Goal: Information Seeking & Learning: Learn about a topic

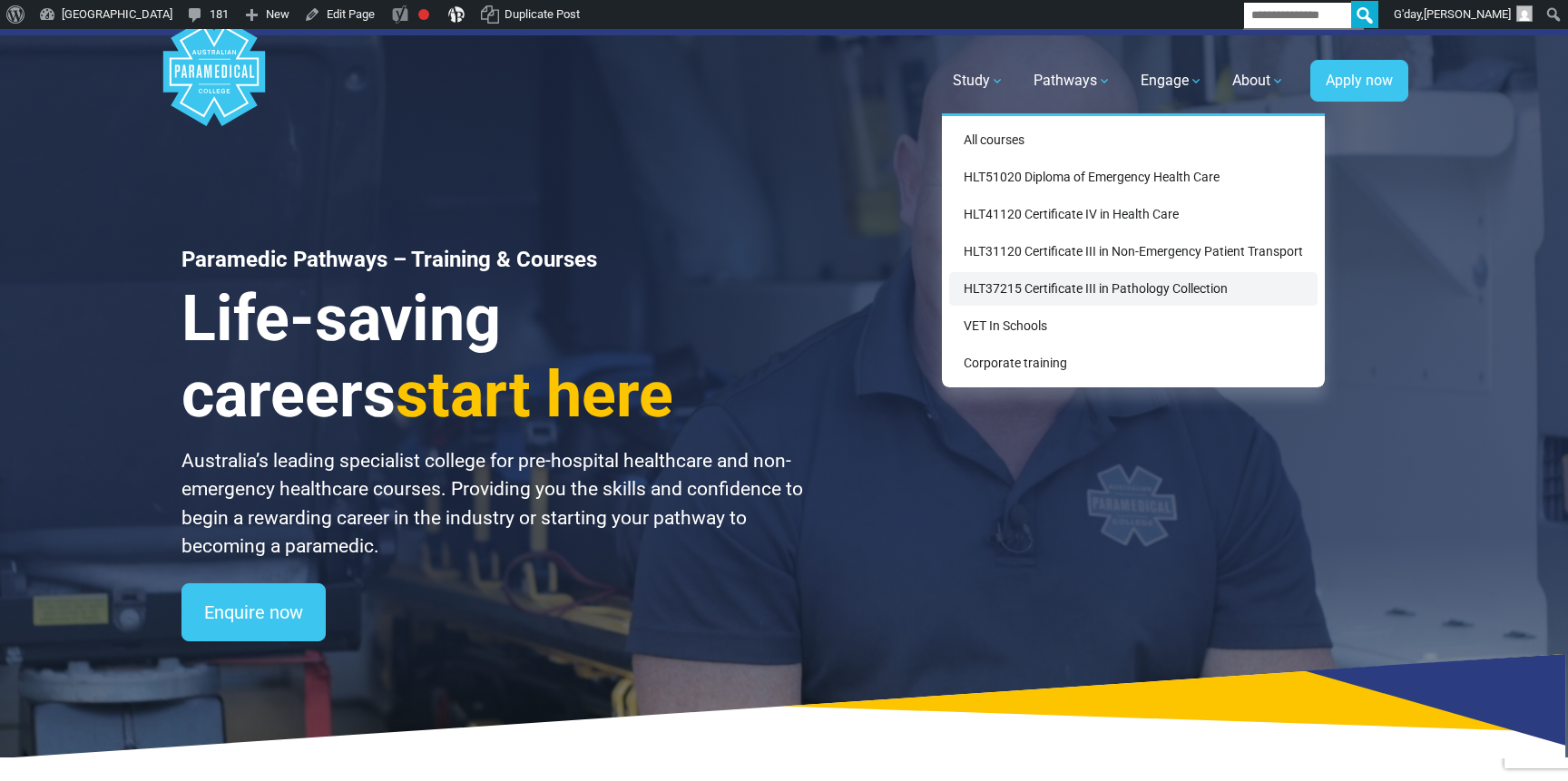
click at [1008, 300] on link "HLT37215 Certificate III in Pathology Collection" at bounding box center [1134, 289] width 368 height 34
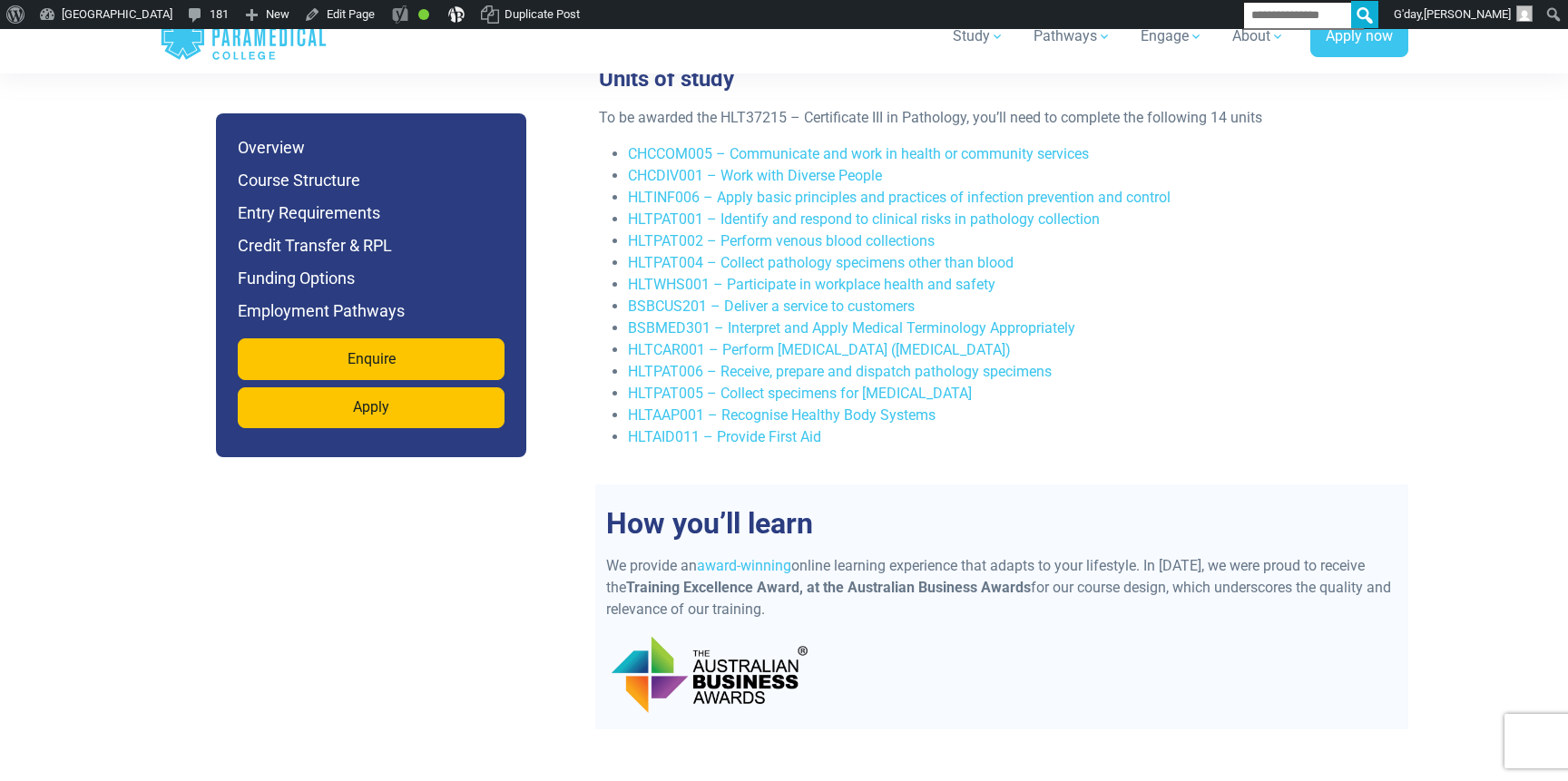
scroll to position [3530, 0]
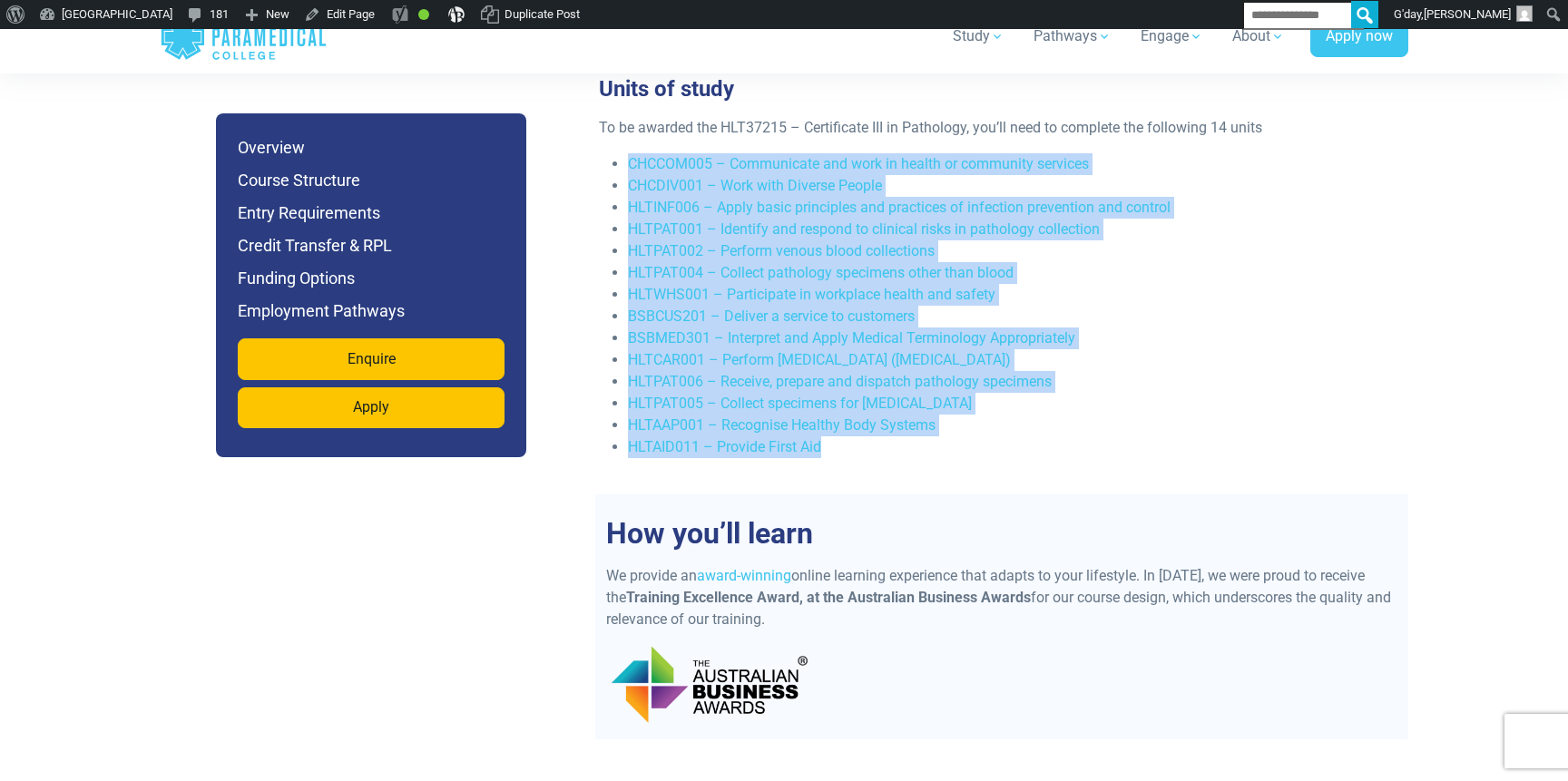
drag, startPoint x: 864, startPoint y: 448, endPoint x: 609, endPoint y: 135, distance: 403.7
click at [609, 135] on div "To be awarded the HLT37215 – Certificate III in Pathology, you’ll need to compl…" at bounding box center [994, 295] width 813 height 356
click at [882, 436] on li "HLTAID011 – Provide First Aid" at bounding box center [1009, 447] width 763 height 21
drag, startPoint x: 886, startPoint y: 439, endPoint x: 609, endPoint y: 129, distance: 415.7
click at [609, 129] on div "To be awarded the HLT37215 – Certificate III in Pathology, you’ll need to compl…" at bounding box center [994, 295] width 813 height 356
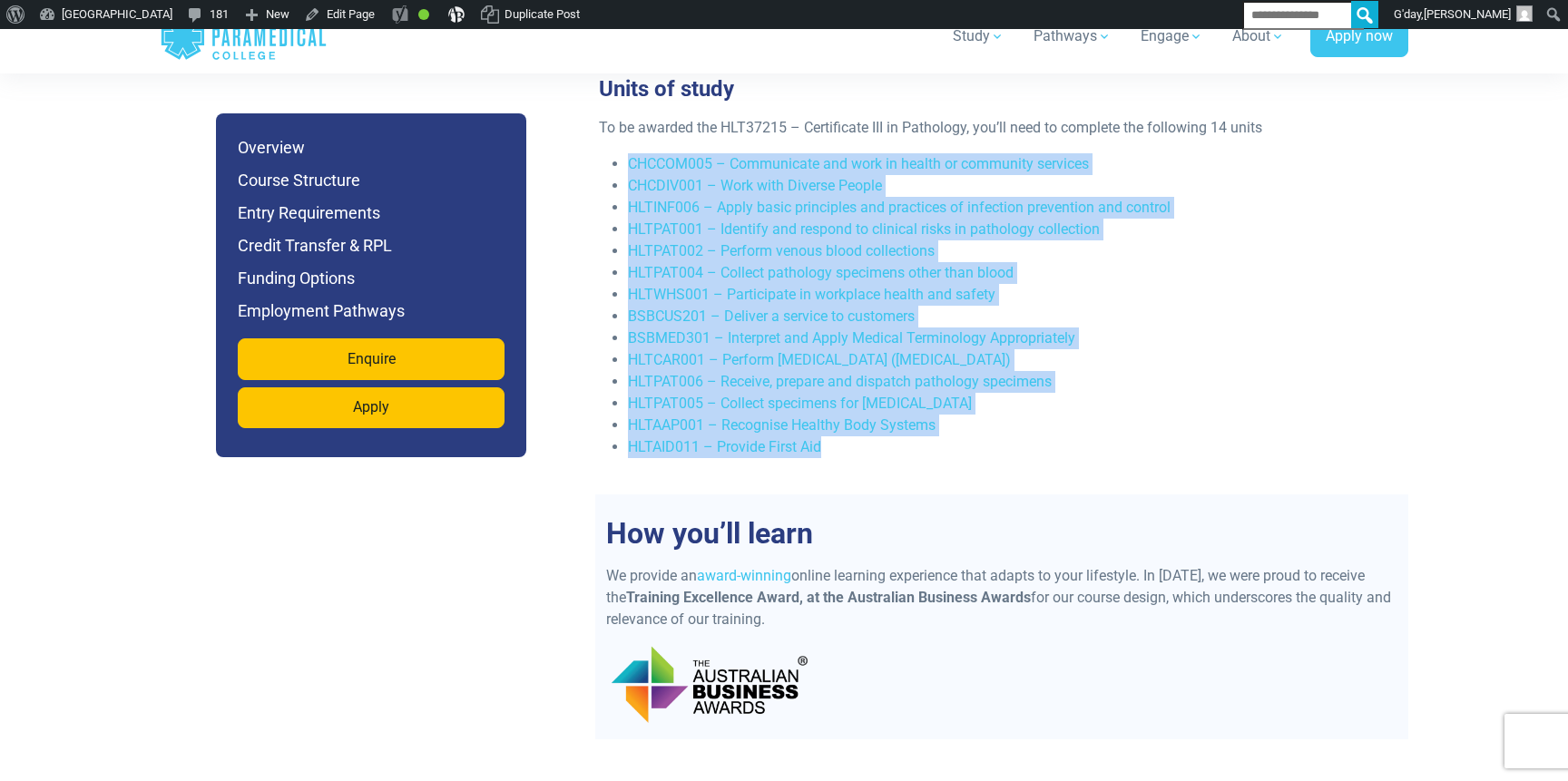
click at [1153, 415] on li "HLTAAP001 – Recognise Healthy Body Systems" at bounding box center [1009, 425] width 763 height 21
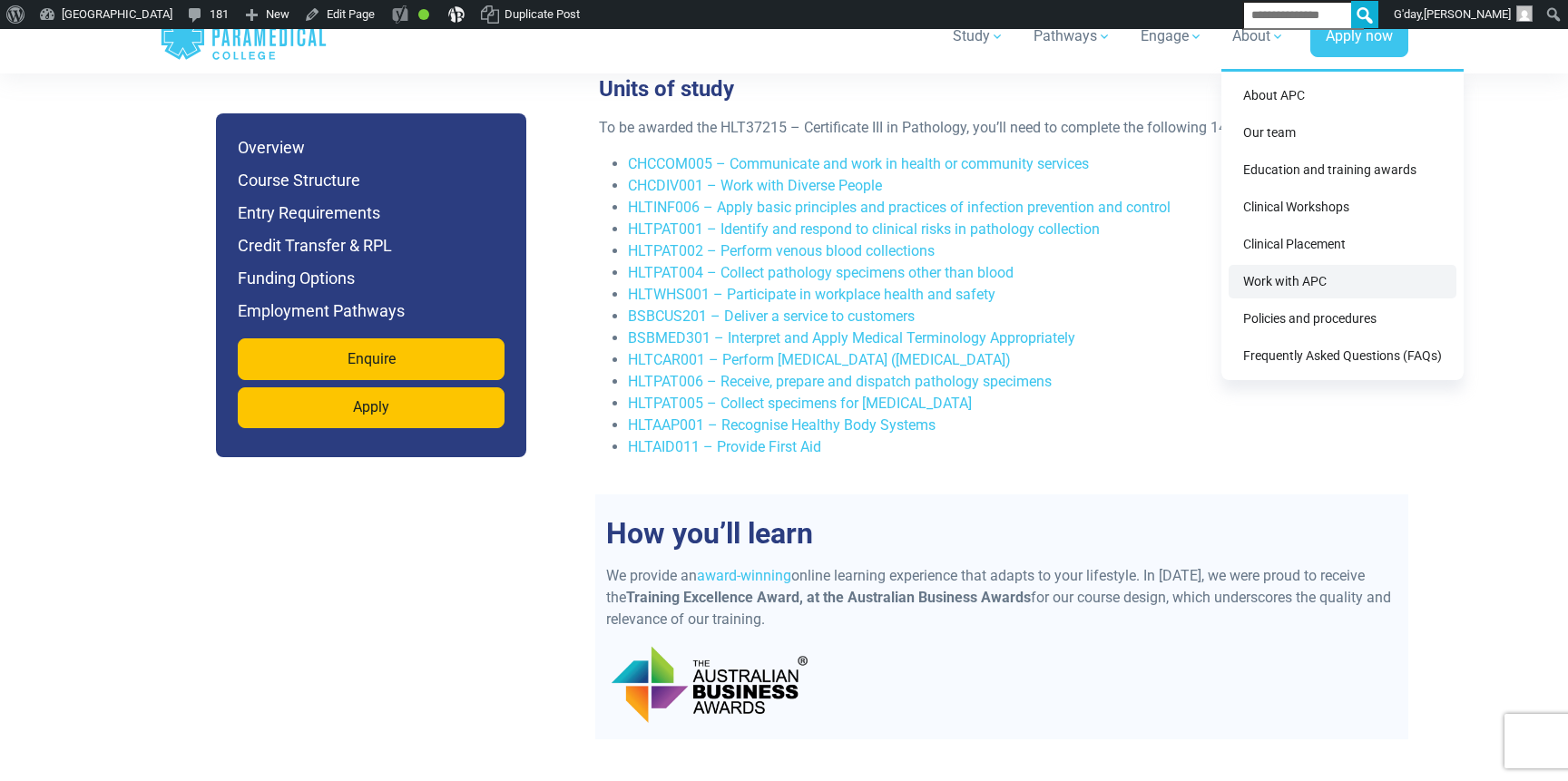
click at [1304, 279] on link "Work with APC" at bounding box center [1342, 281] width 228 height 34
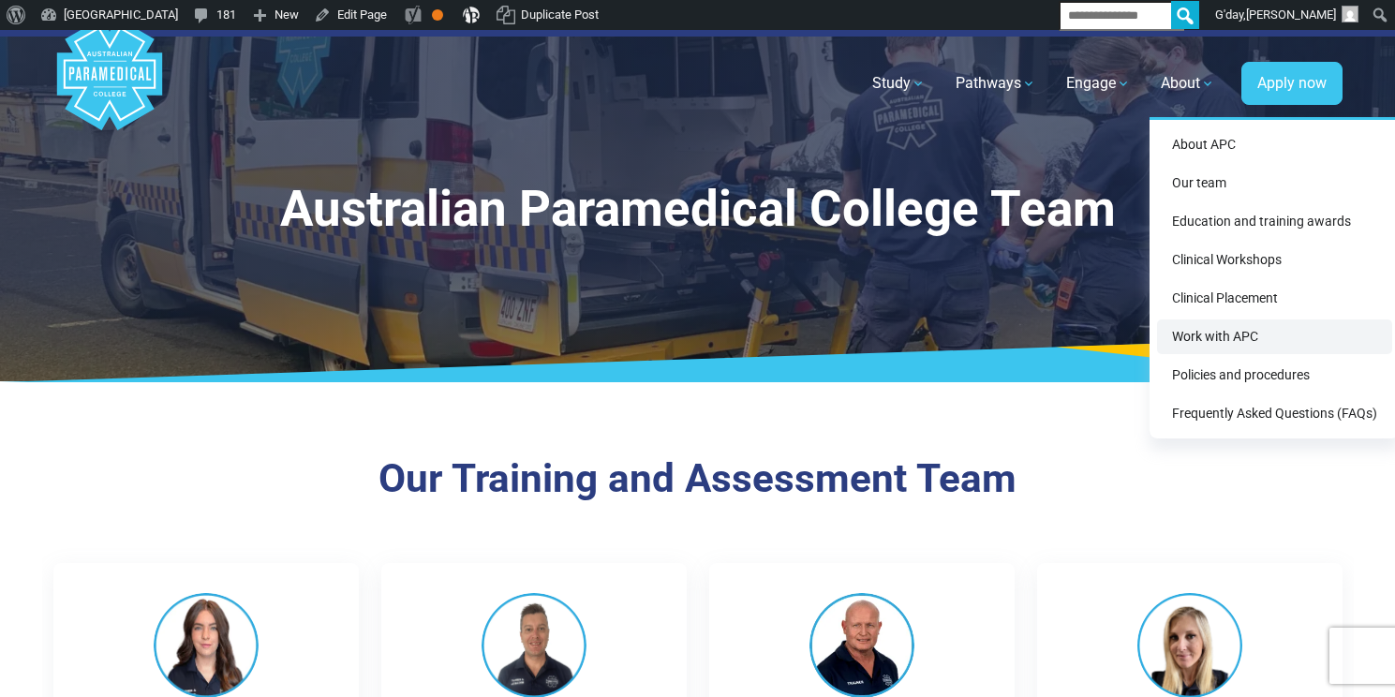
click at [1247, 324] on link "Work with APC" at bounding box center [1274, 336] width 235 height 35
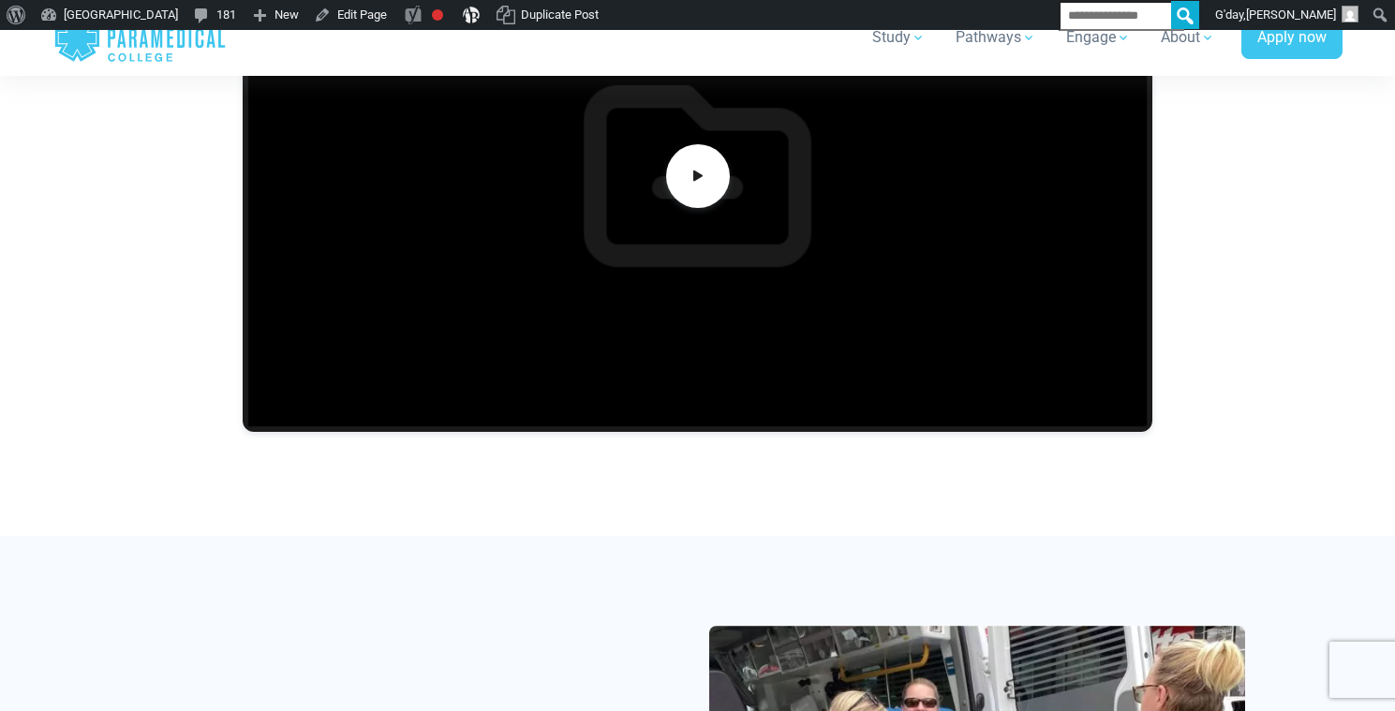
scroll to position [391, 0]
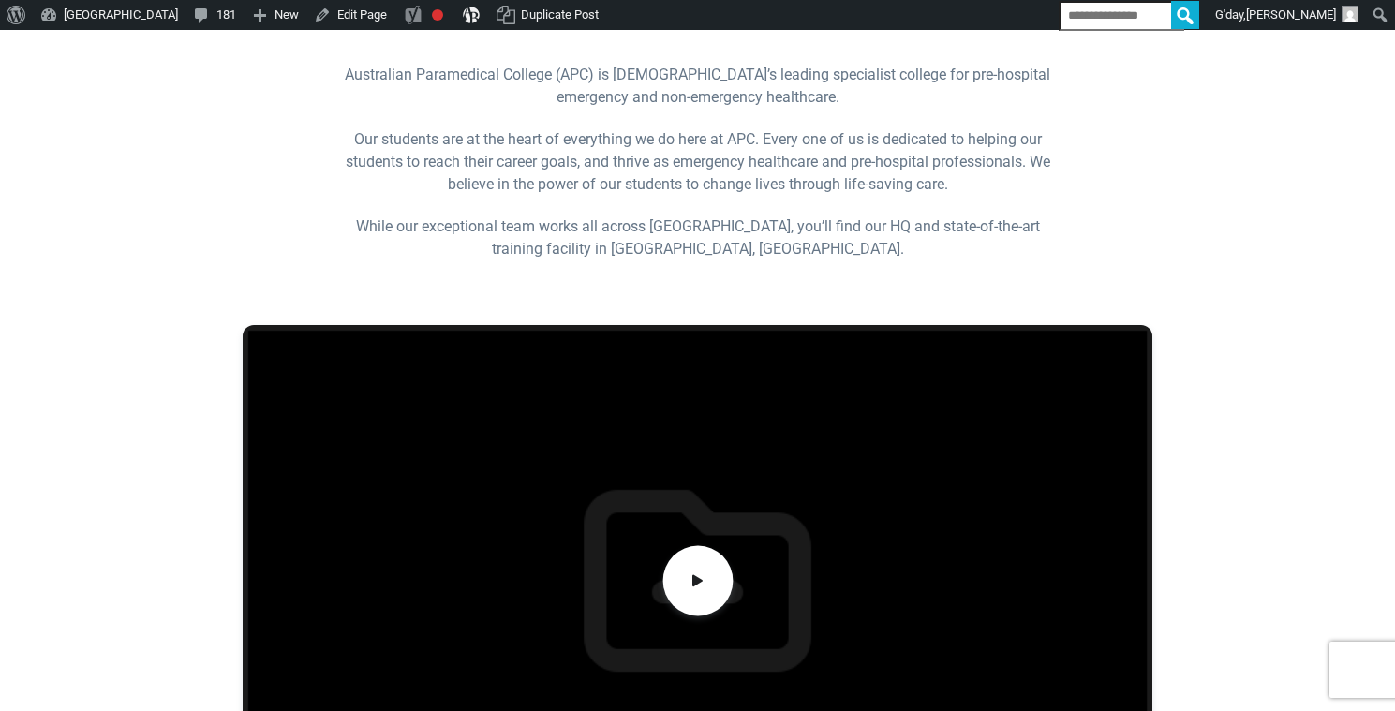
click at [673, 583] on span at bounding box center [697, 580] width 70 height 70
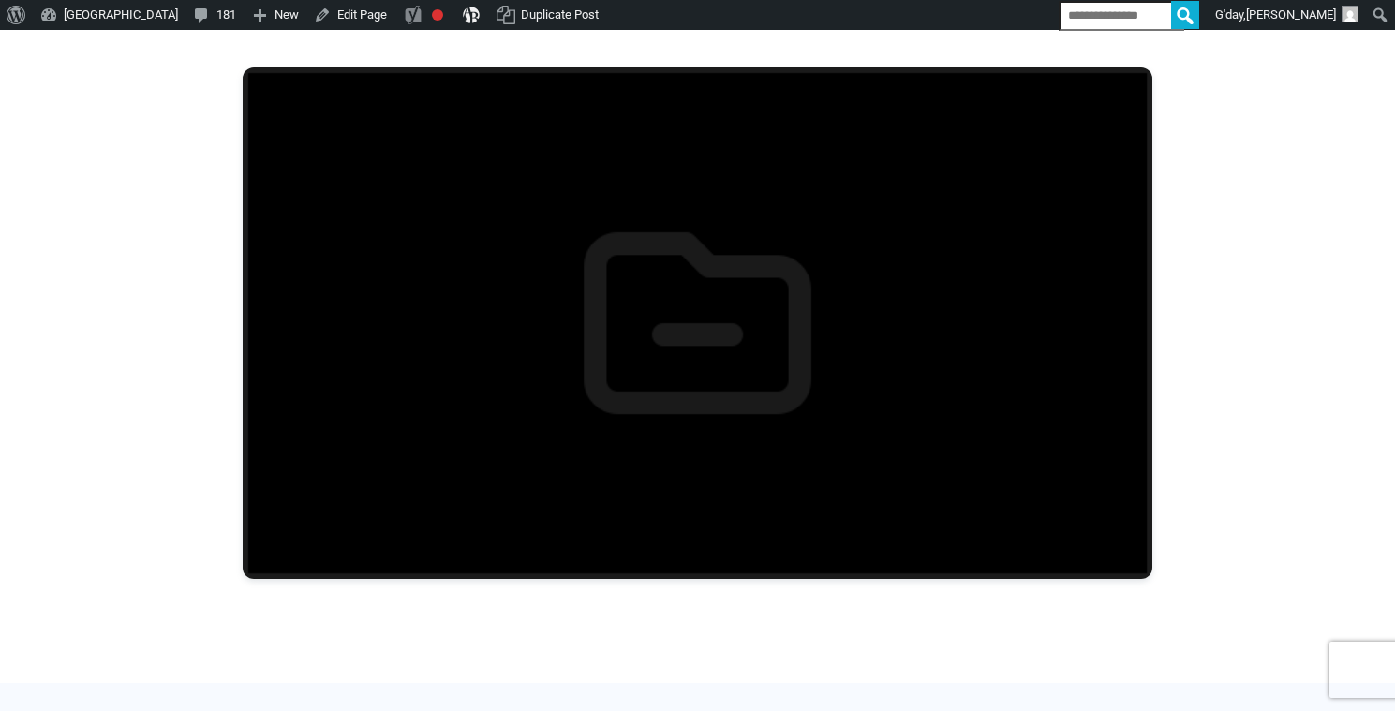
scroll to position [653, 0]
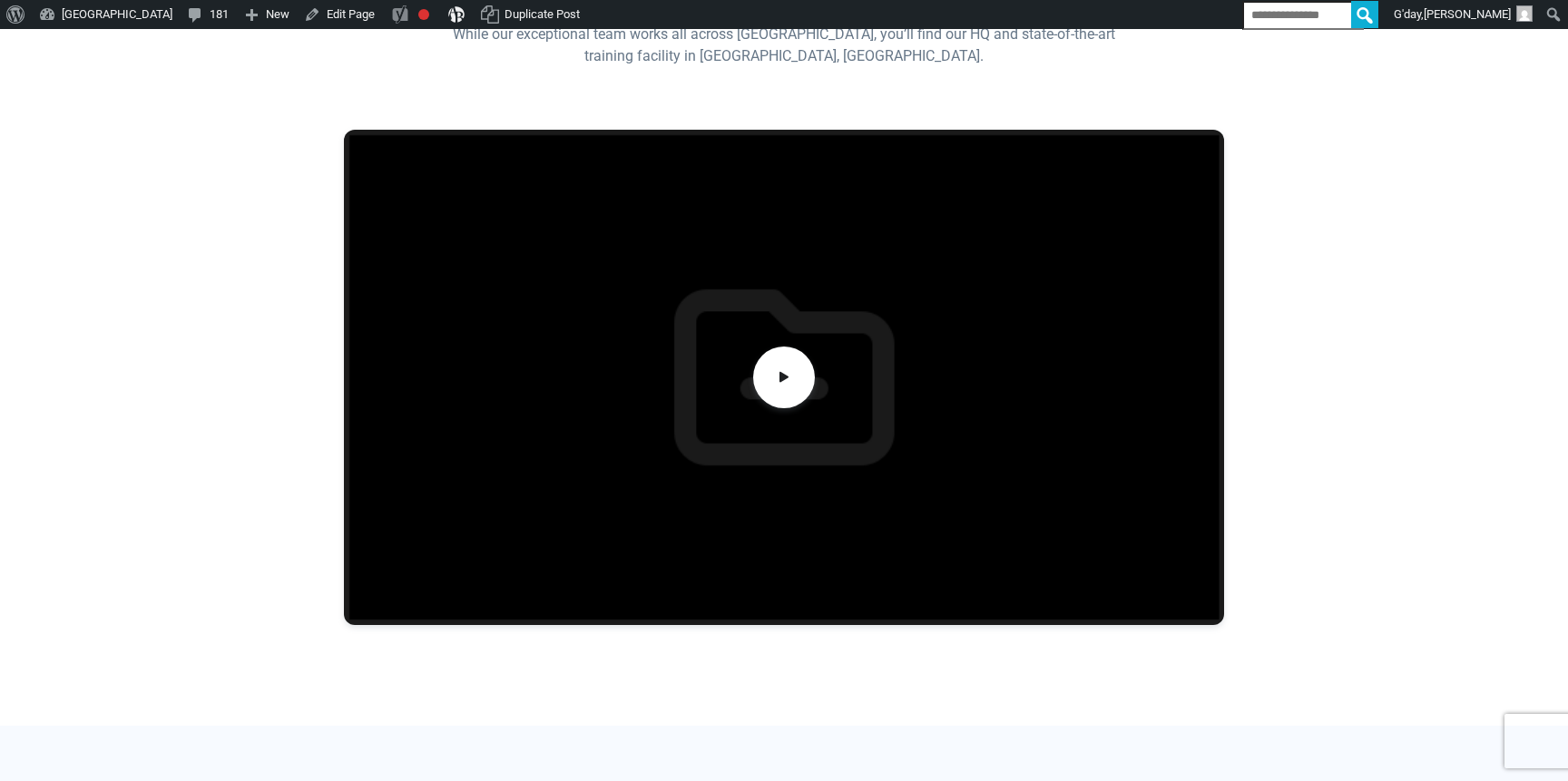
scroll to position [559, 0]
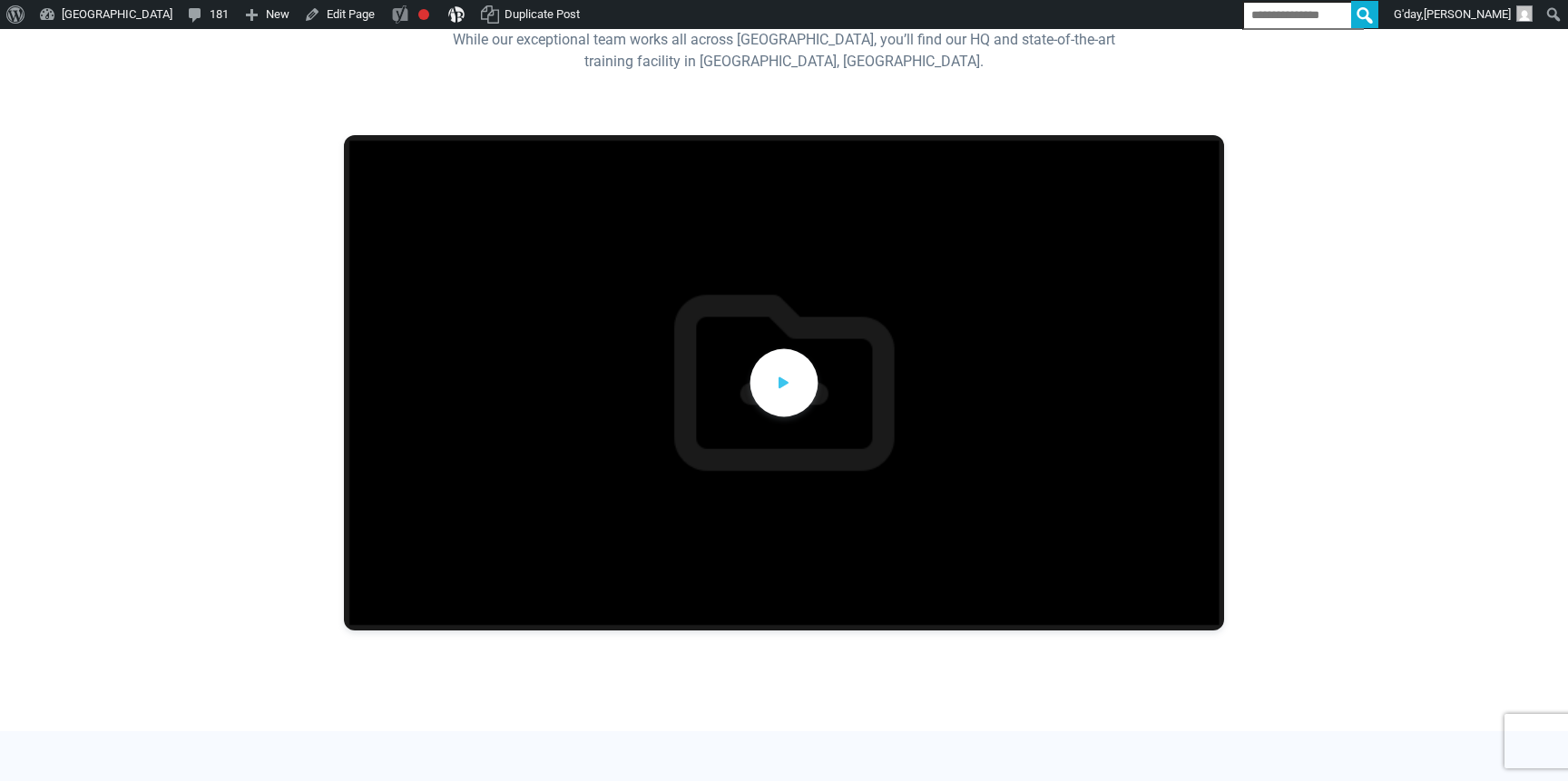
click at [770, 357] on span at bounding box center [785, 383] width 68 height 68
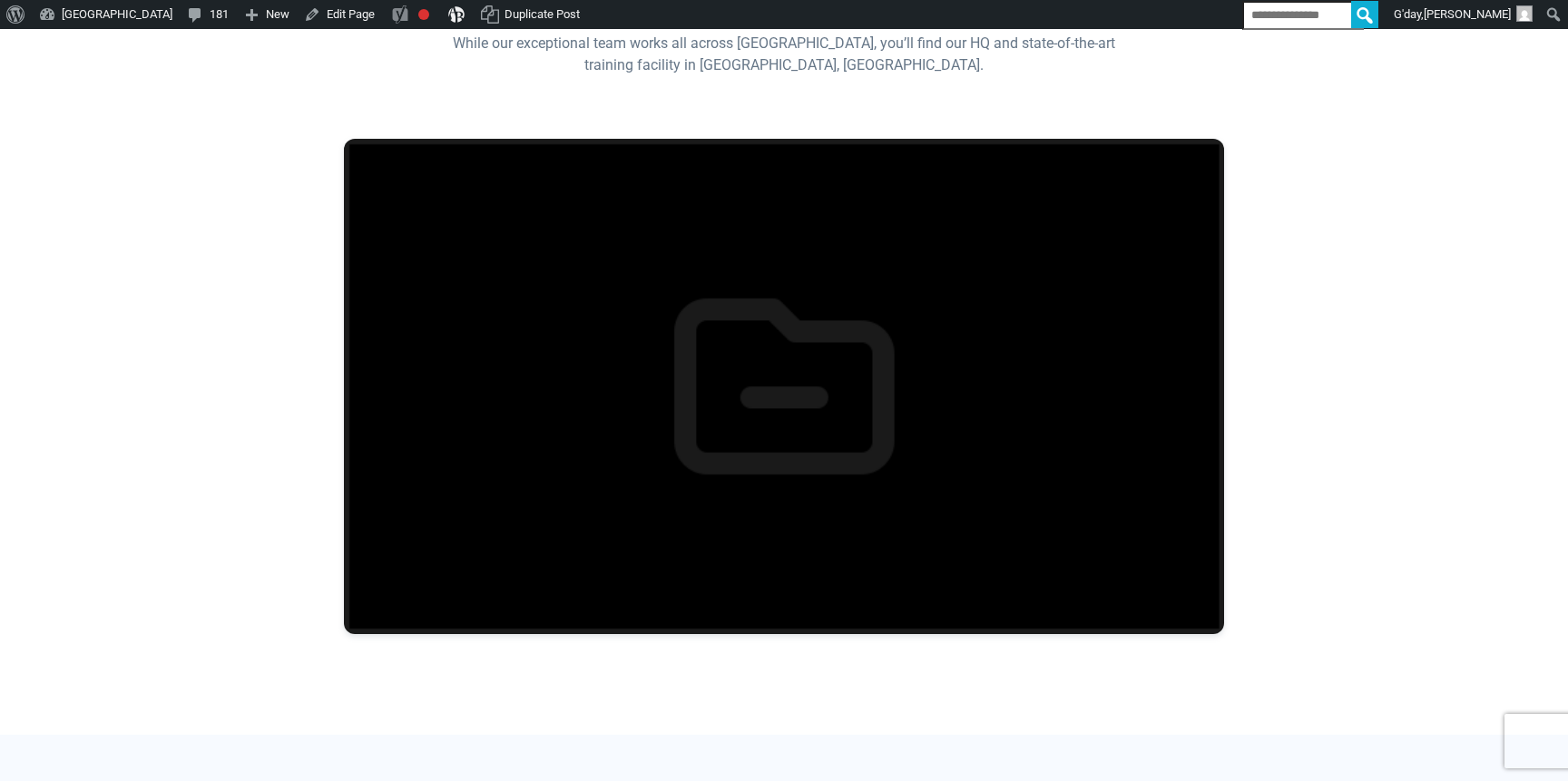
click at [1128, 295] on div at bounding box center [784, 386] width 881 height 495
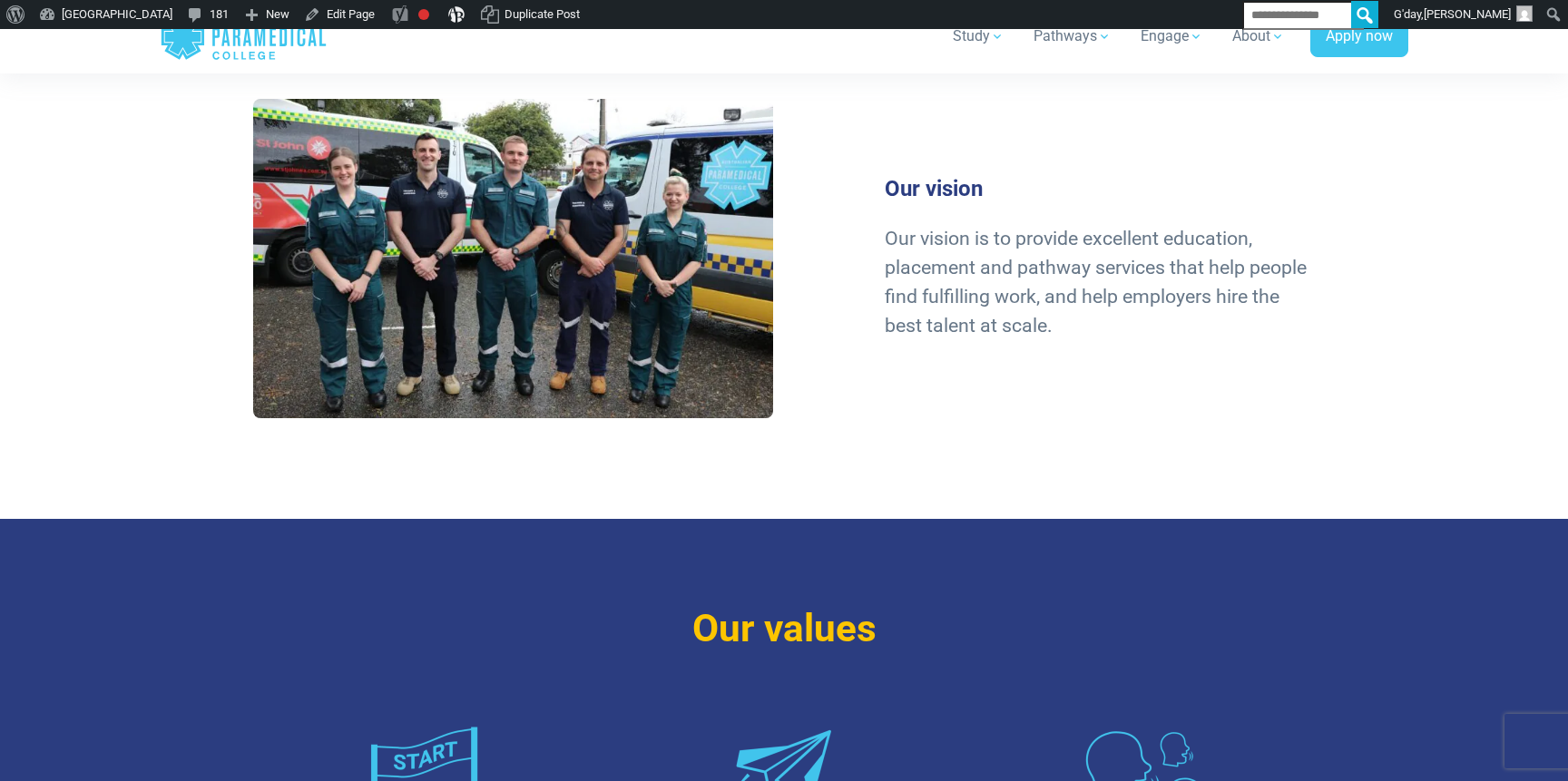
scroll to position [1790, 0]
